Goal: Task Accomplishment & Management: Complete application form

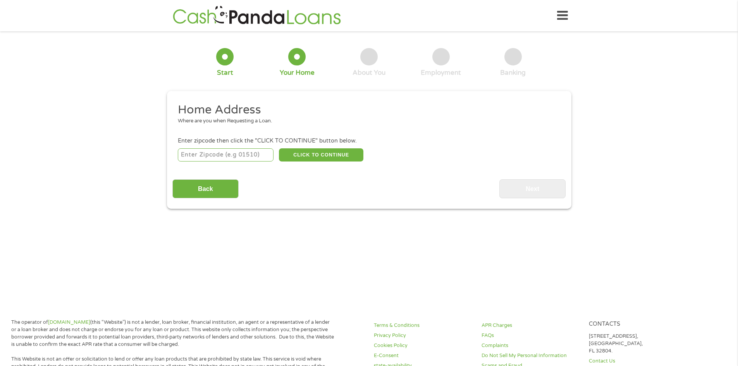
click at [216, 156] on input "number" at bounding box center [226, 154] width 96 height 13
type input "70737"
click at [325, 152] on button "CLICK TO CONTINUE" at bounding box center [321, 154] width 84 height 13
type input "70737"
type input "[PERSON_NAME]"
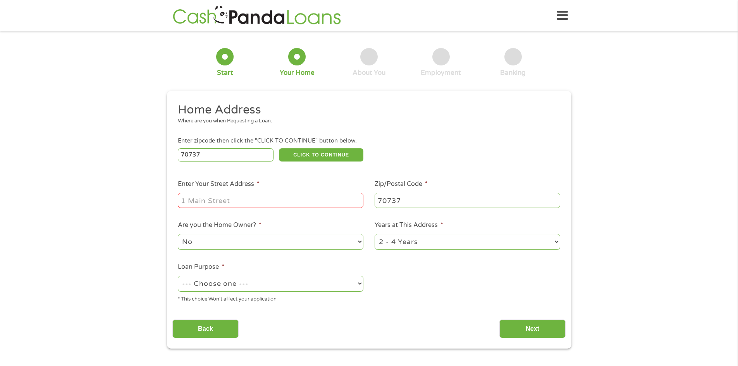
click at [226, 201] on input "Enter Your Street Address *" at bounding box center [271, 200] width 186 height 15
type input "[STREET_ADDRESS]"
click at [241, 238] on select "No Yes" at bounding box center [271, 242] width 186 height 16
select select "yes"
click at [178, 234] on select "No Yes" at bounding box center [271, 242] width 186 height 16
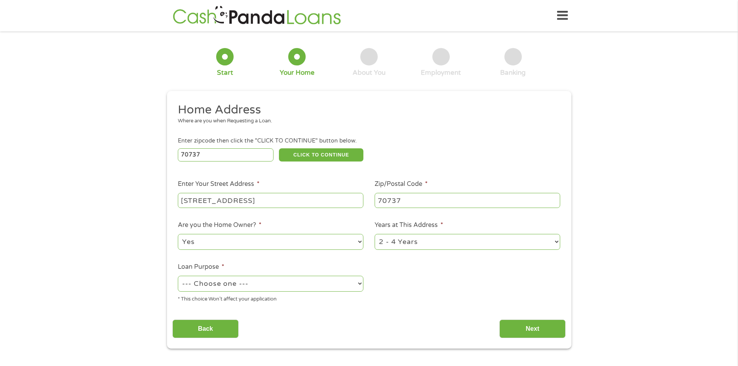
click at [397, 243] on select "1 Year or less 1 - 2 Years 2 - 4 Years Over 4 Years" at bounding box center [468, 242] width 186 height 16
select select "60months"
click at [375, 234] on select "1 Year or less 1 - 2 Years 2 - 4 Years Over 4 Years" at bounding box center [468, 242] width 186 height 16
click at [218, 285] on select "--- Choose one --- Pay Bills Debt Consolidation Home Improvement Major Purchase…" at bounding box center [271, 284] width 186 height 16
select select "shorttermcash"
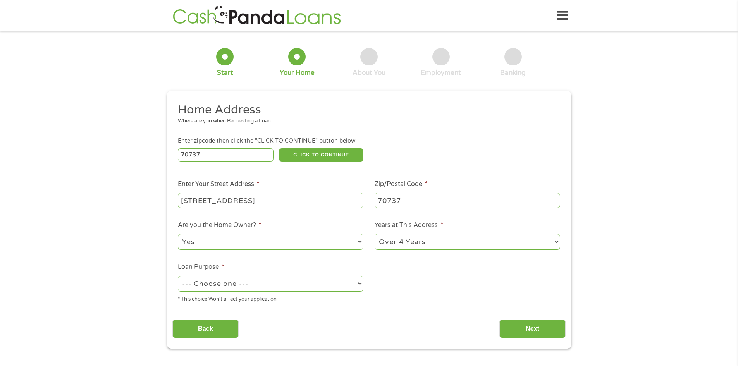
click at [178, 276] on select "--- Choose one --- Pay Bills Debt Consolidation Home Improvement Major Purchase…" at bounding box center [271, 284] width 186 height 16
click at [509, 333] on input "Next" at bounding box center [532, 329] width 66 height 19
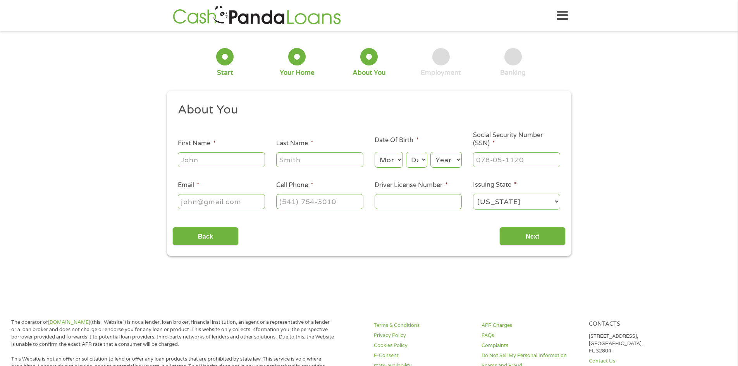
scroll to position [3, 3]
click at [228, 161] on input "First Name *" at bounding box center [221, 159] width 87 height 15
type input "[PERSON_NAME]"
click at [396, 157] on select "Month 1 2 3 4 5 6 7 8 9 10 11 12" at bounding box center [389, 160] width 28 height 16
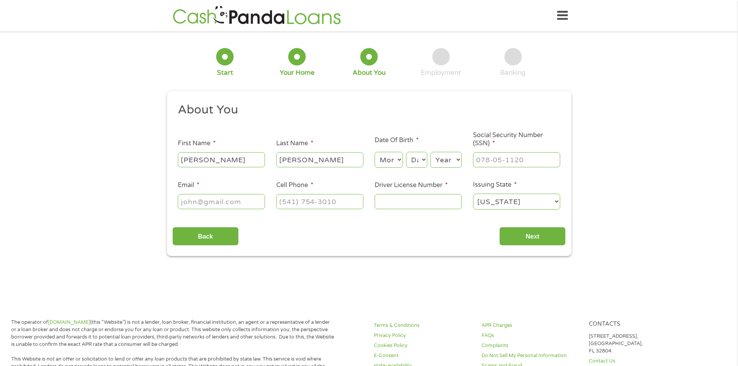
select select "8"
click at [375, 152] on select "Month 1 2 3 4 5 6 7 8 9 10 11 12" at bounding box center [389, 160] width 28 height 16
click at [416, 163] on select "Day 1 2 3 4 5 6 7 8 9 10 11 12 13 14 15 16 17 18 19 20 21 22 23 24 25 26 27 28 …" at bounding box center [416, 160] width 21 height 16
select select "6"
click at [406, 152] on select "Day 1 2 3 4 5 6 7 8 9 10 11 12 13 14 15 16 17 18 19 20 21 22 23 24 25 26 27 28 …" at bounding box center [416, 160] width 21 height 16
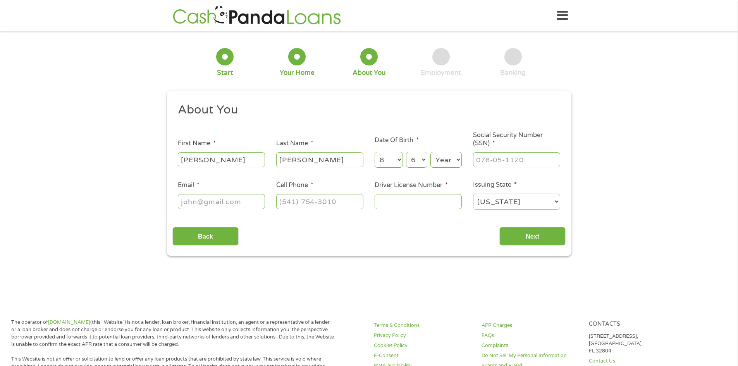
click at [446, 157] on select "Year [DATE] 2006 2005 2004 2003 2002 2001 2000 1999 1998 1997 1996 1995 1994 19…" at bounding box center [445, 160] width 31 height 16
select select "1986"
click at [430, 152] on select "Year [DATE] 2006 2005 2004 2003 2002 2001 2000 1999 1998 1997 1996 1995 1994 19…" at bounding box center [445, 160] width 31 height 16
click at [483, 162] on input "___-__-____" at bounding box center [516, 159] width 87 height 15
type input "439-63-9601"
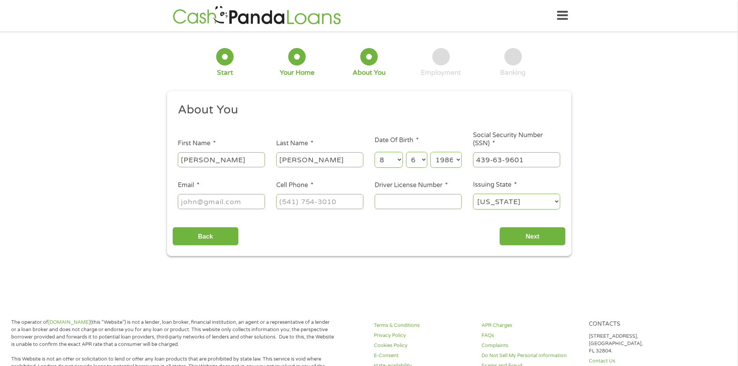
click at [191, 203] on input "Email *" at bounding box center [221, 201] width 87 height 15
type input "[EMAIL_ADDRESS][DOMAIN_NAME]"
type input "[PHONE_NUMBER]"
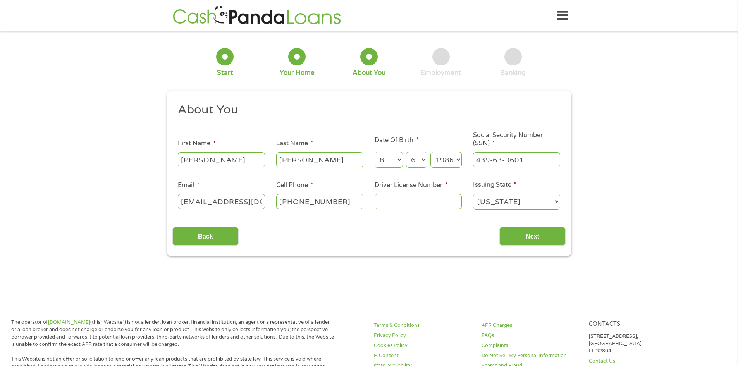
click at [389, 200] on input "Driver License Number *" at bounding box center [418, 201] width 87 height 15
type input "008651724"
click at [525, 238] on input "Next" at bounding box center [532, 236] width 66 height 19
click at [529, 237] on input "Next" at bounding box center [532, 236] width 66 height 19
click at [531, 233] on input "Next" at bounding box center [532, 236] width 66 height 19
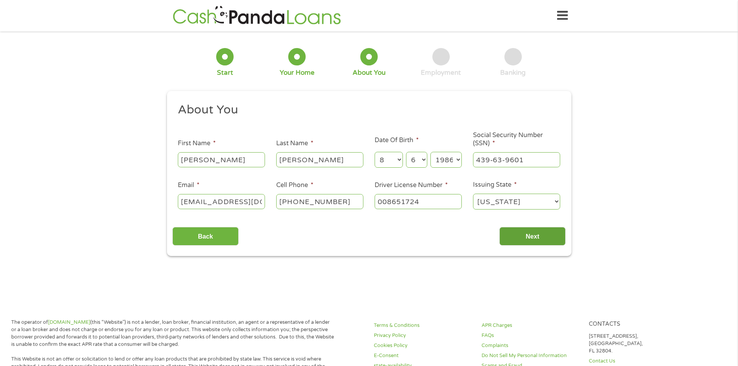
click at [531, 235] on input "Next" at bounding box center [532, 236] width 66 height 19
click at [452, 221] on div "About You This field is hidden when viewing the form Title * --- Choose one ---…" at bounding box center [368, 174] width 393 height 144
click at [514, 201] on select "[US_STATE] [US_STATE] [US_STATE] [US_STATE] [US_STATE] [US_STATE] [US_STATE] [U…" at bounding box center [516, 202] width 87 height 16
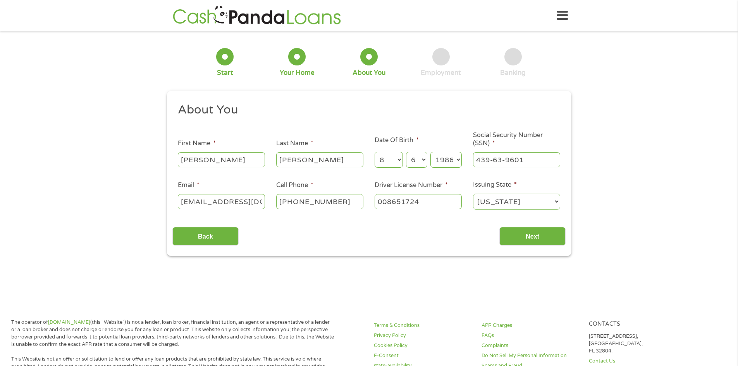
scroll to position [3, 3]
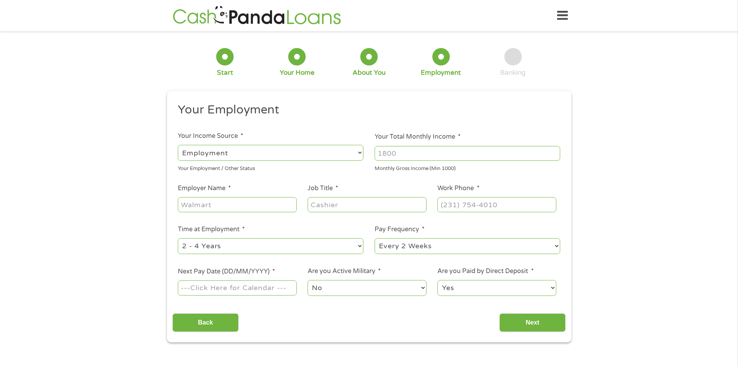
click at [407, 156] on input "Your Total Monthly Income *" at bounding box center [468, 153] width 186 height 15
type input "2400"
click at [218, 205] on input "Employer Name *" at bounding box center [237, 204] width 119 height 15
type input "Elite Industrial"
type input "a"
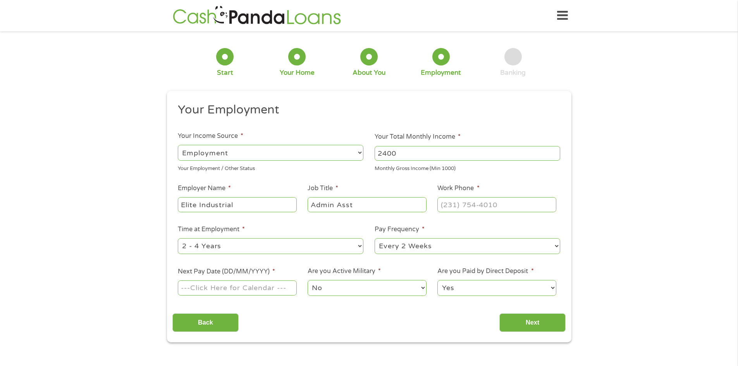
type input "Admin Asst"
type input "[PHONE_NUMBER]"
click at [266, 250] on select "--- Choose one --- 1 Year or less 1 - 2 Years 2 - 4 Years Over 4 Years" at bounding box center [271, 246] width 186 height 16
select select "24months"
click at [178, 238] on select "--- Choose one --- 1 Year or less 1 - 2 Years 2 - 4 Years Over 4 Years" at bounding box center [271, 246] width 186 height 16
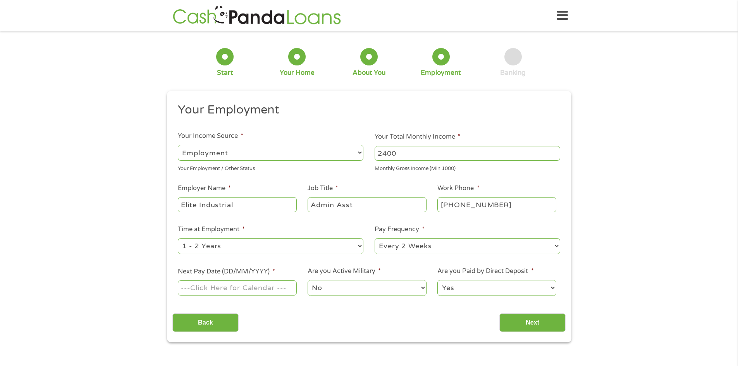
click at [406, 249] on select "--- Choose one --- Every 2 Weeks Every Week Monthly Semi-Monthly" at bounding box center [468, 246] width 186 height 16
select select "weekly"
click at [375, 238] on select "--- Choose one --- Every 2 Weeks Every Week Monthly Semi-Monthly" at bounding box center [468, 246] width 186 height 16
click at [229, 289] on input "Next Pay Date (DD/MM/YYYY) *" at bounding box center [237, 287] width 119 height 15
type input "[DATE]"
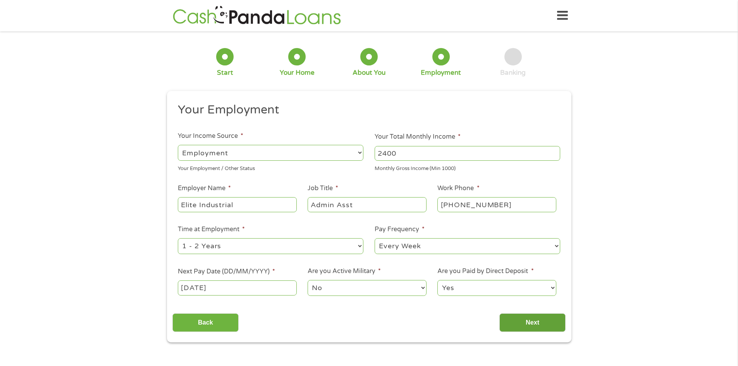
click at [522, 323] on input "Next" at bounding box center [532, 322] width 66 height 19
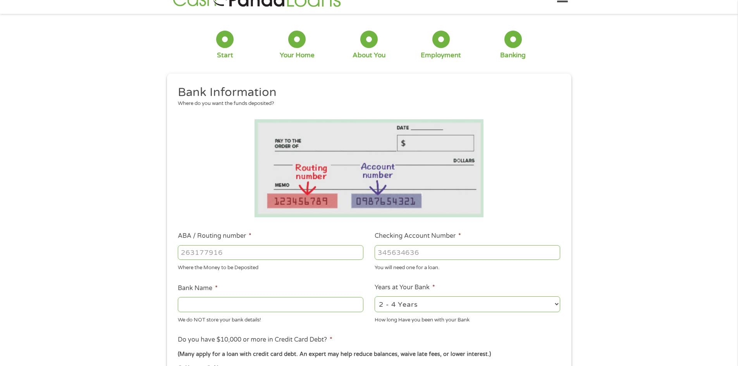
scroll to position [77, 0]
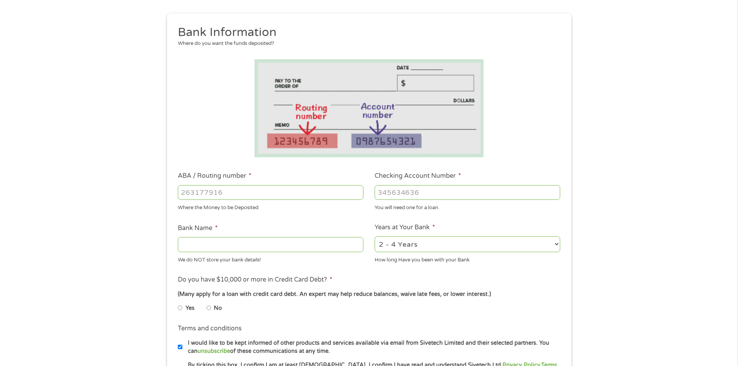
click at [194, 195] on input "ABA / Routing number *" at bounding box center [271, 192] width 186 height 15
type input "065400153"
click at [390, 194] on input "Checking Account Number *" at bounding box center [468, 192] width 186 height 15
type input "70494151"
click at [246, 193] on input "065400153" at bounding box center [271, 192] width 186 height 15
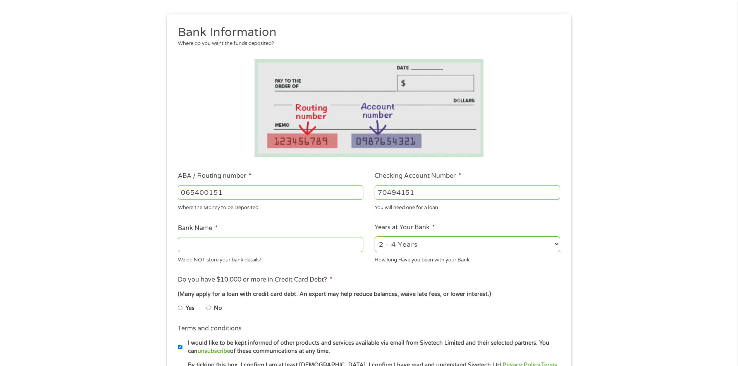
type input "065400151"
click at [427, 193] on input "70494151" at bounding box center [468, 192] width 186 height 15
type input "70494153"
click at [226, 248] on input "Bank Name *" at bounding box center [271, 244] width 186 height 15
type input "[PERSON_NAME]"
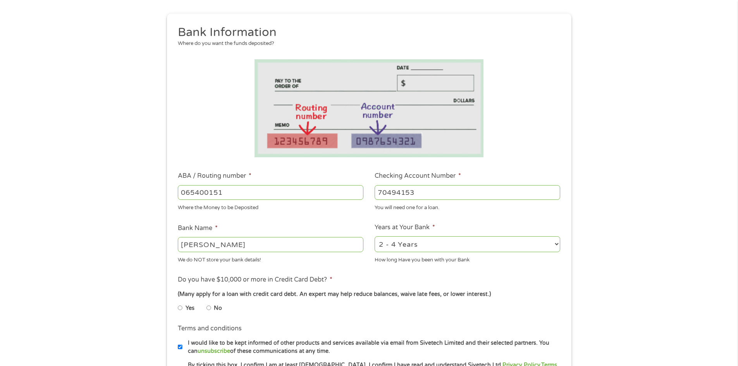
click at [406, 241] on select "2 - 4 Years 6 - 12 Months 1 - 2 Years Over 4 Years" at bounding box center [468, 244] width 186 height 16
select select "60months"
click at [375, 236] on select "2 - 4 Years 6 - 12 Months 1 - 2 Years Over 4 Years" at bounding box center [468, 244] width 186 height 16
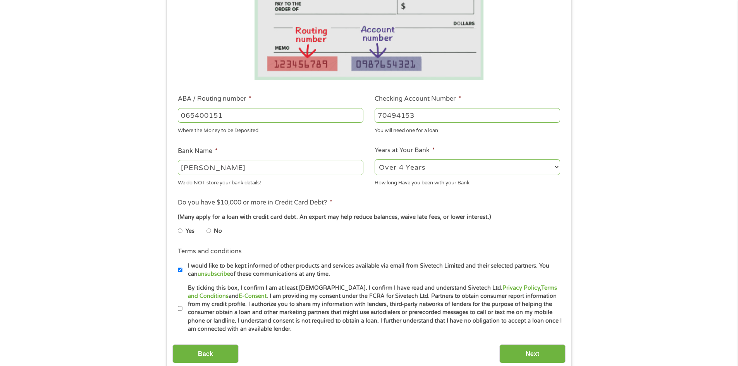
scroll to position [155, 0]
click at [207, 230] on input "No" at bounding box center [208, 230] width 5 height 12
radio input "true"
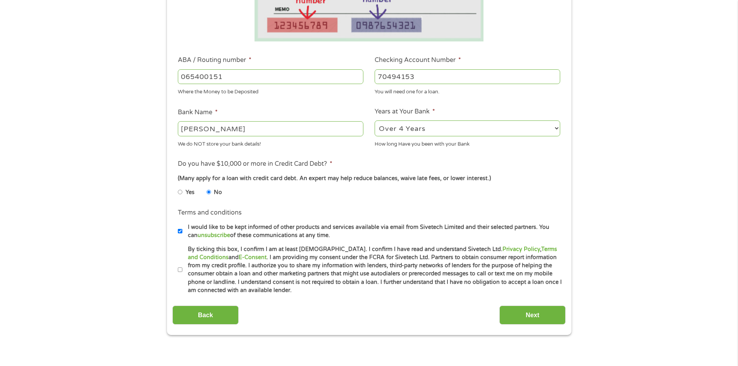
scroll to position [194, 0]
click at [180, 228] on input "I would like to be kept informed of other products and services available via e…" at bounding box center [180, 231] width 5 height 12
checkbox input "false"
click at [182, 268] on label "By ticking this box, I confirm I am at least [DEMOGRAPHIC_DATA]. I confirm I ha…" at bounding box center [372, 270] width 380 height 50
click at [182, 268] on input "By ticking this box, I confirm I am at least [DEMOGRAPHIC_DATA]. I confirm I ha…" at bounding box center [180, 269] width 5 height 12
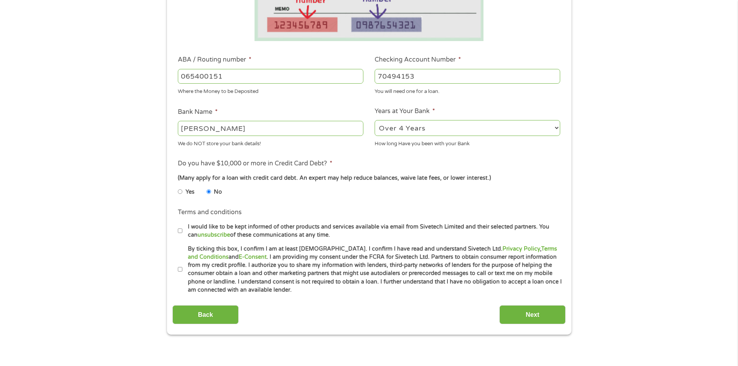
checkbox input "true"
click at [528, 315] on input "Next" at bounding box center [532, 314] width 66 height 19
type input "WHITNEY BANK"
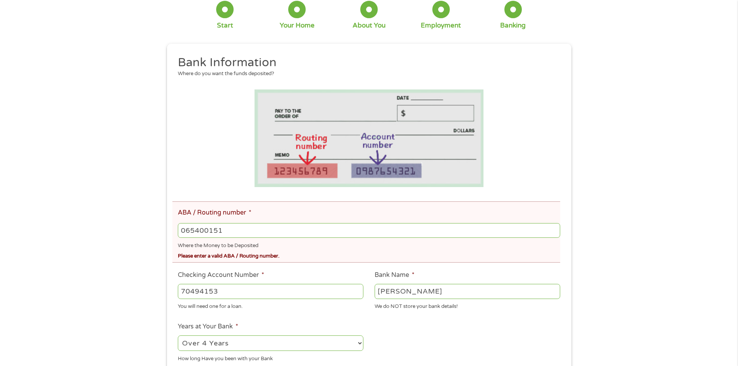
scroll to position [77, 0]
click at [237, 230] on input "065400151" at bounding box center [369, 229] width 382 height 15
drag, startPoint x: 237, startPoint y: 230, endPoint x: 168, endPoint y: 223, distance: 69.3
click at [168, 223] on div "This field is hidden when viewing the form gclid CjwKCAjwlaTGBhANEiwAoRgXBcU-9R…" at bounding box center [369, 296] width 404 height 506
click at [237, 230] on input "065400151" at bounding box center [369, 229] width 382 height 15
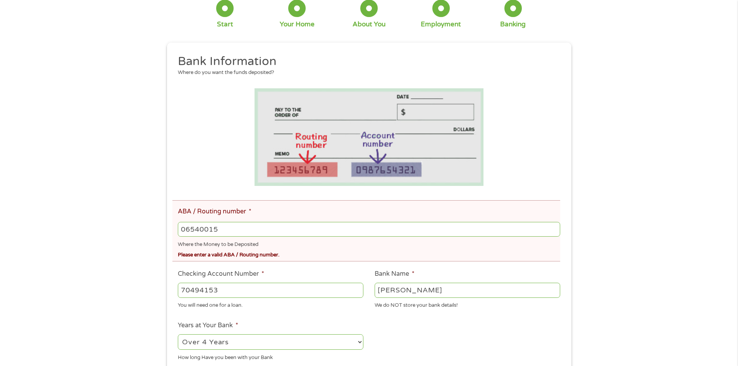
type input "065400153"
type input "WHITNEY BANK"
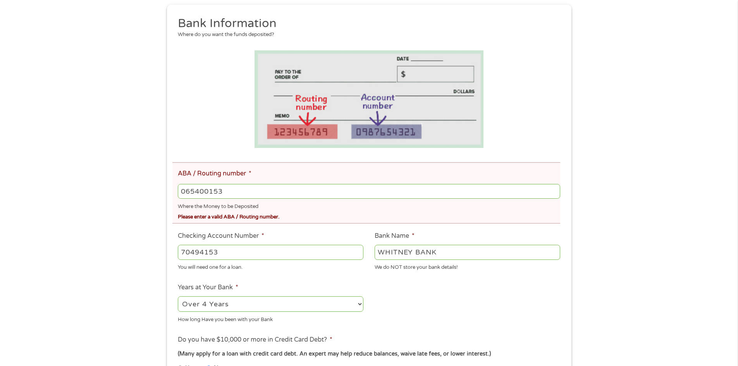
scroll to position [116, 0]
type input "065400153"
click at [228, 253] on input "70494153" at bounding box center [271, 251] width 186 height 15
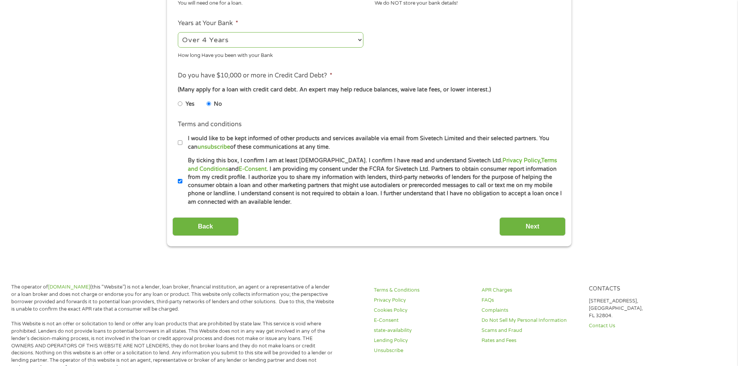
scroll to position [426, 0]
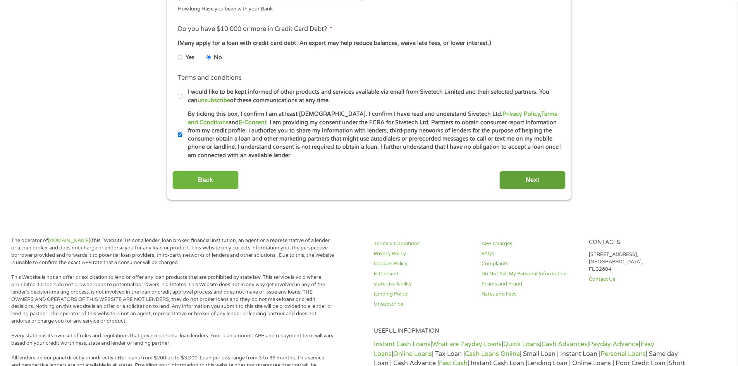
type input "70494151"
click at [531, 180] on input "Next" at bounding box center [532, 180] width 66 height 19
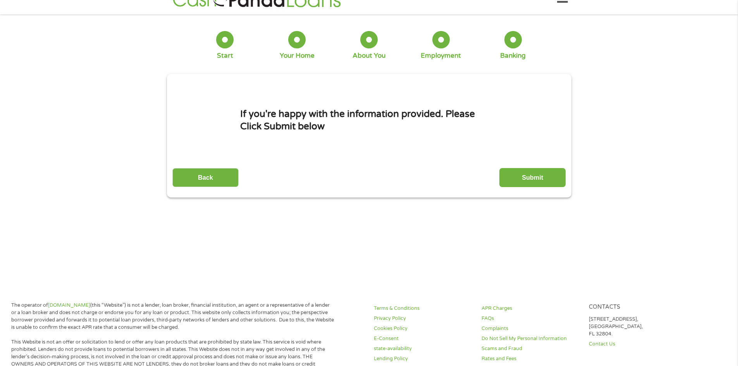
scroll to position [0, 0]
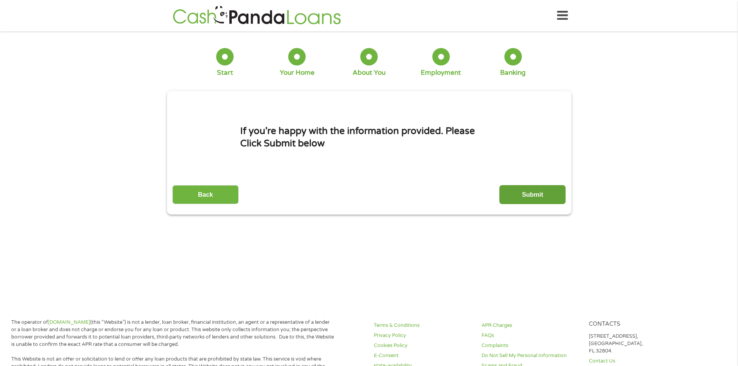
click at [523, 193] on input "Submit" at bounding box center [532, 194] width 66 height 19
